Goal: Find specific page/section: Find specific page/section

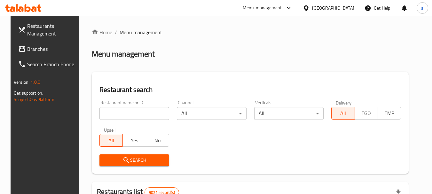
drag, startPoint x: 0, startPoint y: 0, endPoint x: 350, endPoint y: 10, distance: 349.9
click at [350, 10] on div at bounding box center [216, 97] width 432 height 194
click at [350, 10] on div "[GEOGRAPHIC_DATA]" at bounding box center [333, 7] width 42 height 7
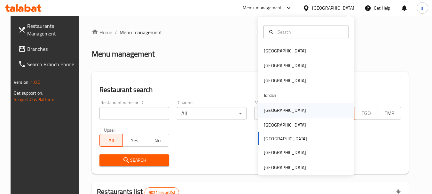
click at [272, 109] on div "[GEOGRAPHIC_DATA]" at bounding box center [285, 110] width 42 height 7
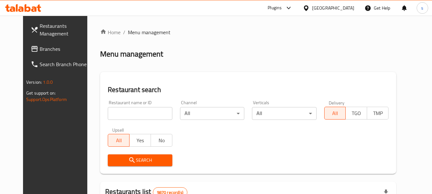
click at [40, 47] on span "Branches" at bounding box center [65, 49] width 51 height 8
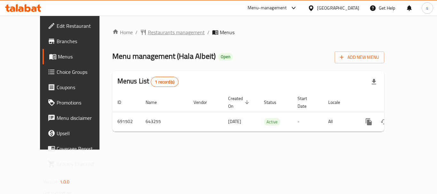
click at [148, 35] on span "Restaurants management" at bounding box center [176, 32] width 57 height 8
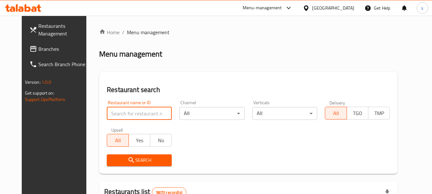
click at [107, 115] on input "search" at bounding box center [139, 113] width 65 height 13
paste input "643255"
type input "643255"
click button "Search" at bounding box center [139, 161] width 65 height 12
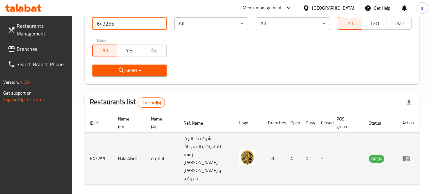
scroll to position [91, 0]
